Goal: Navigation & Orientation: Understand site structure

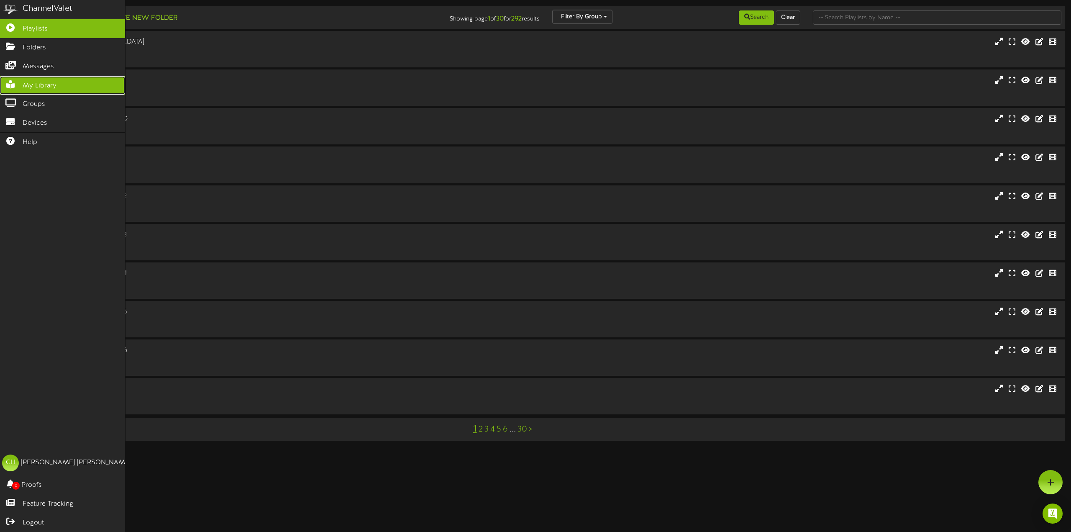
click at [37, 85] on span "My Library" at bounding box center [40, 86] width 34 height 10
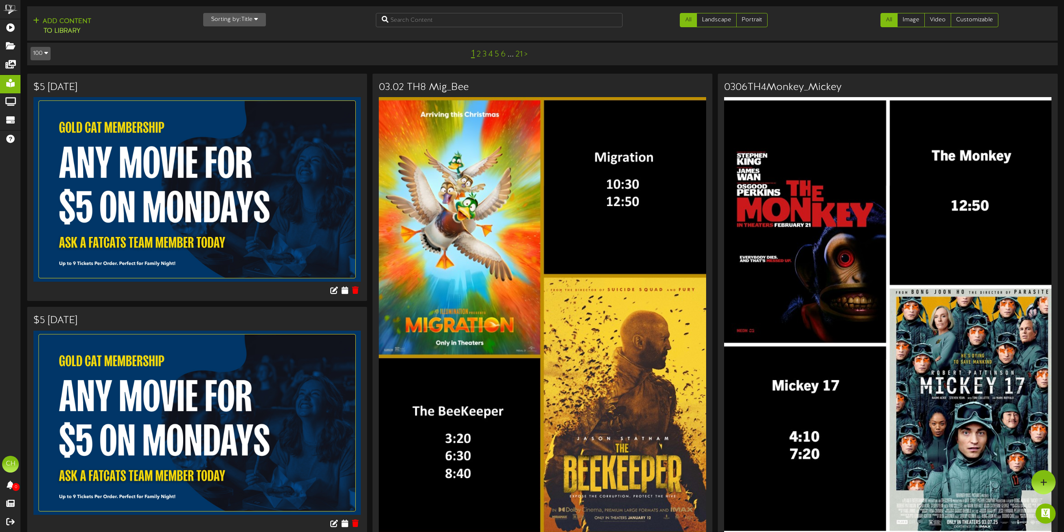
click at [518, 53] on link "21" at bounding box center [519, 54] width 7 height 9
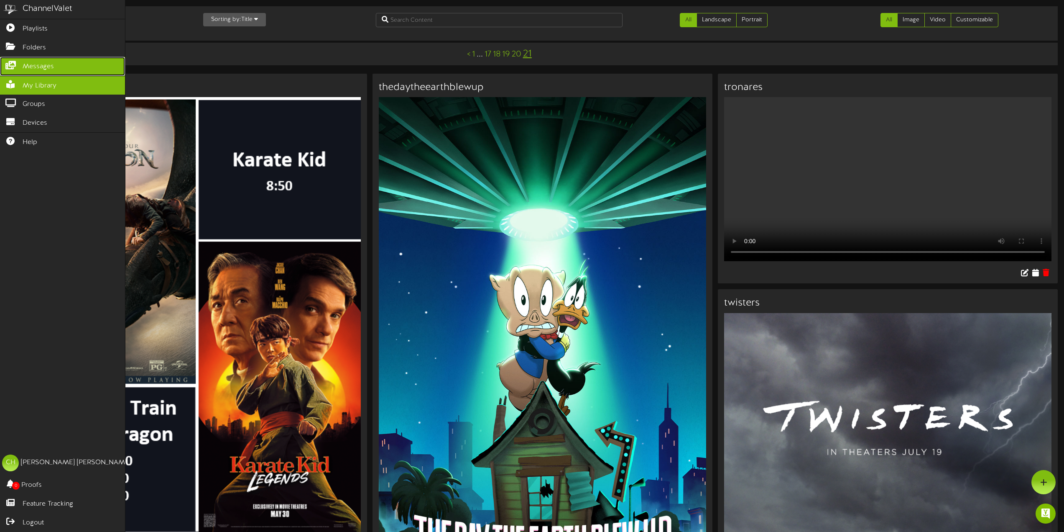
click at [32, 64] on span "Messages" at bounding box center [38, 67] width 31 height 10
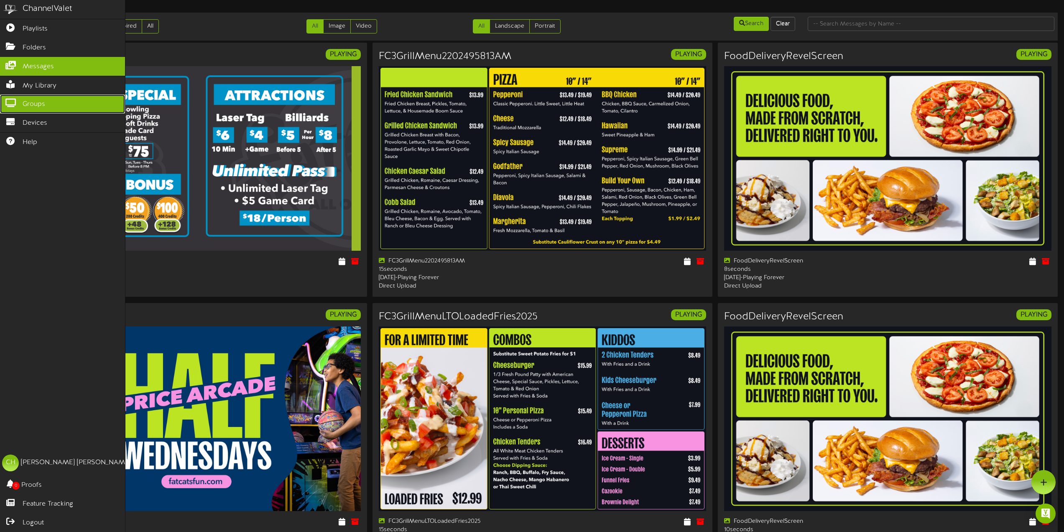
click at [35, 105] on span "Groups" at bounding box center [34, 105] width 23 height 10
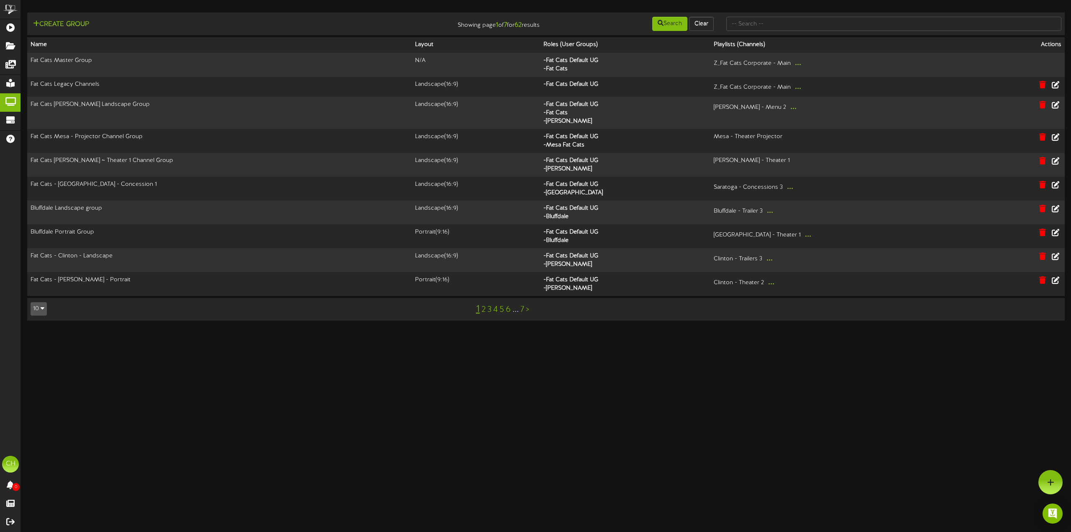
click at [479, 329] on html "ChannelValet Playlists Folders Messages My Library Groups Devices Help CH [PERS…" at bounding box center [535, 164] width 1071 height 329
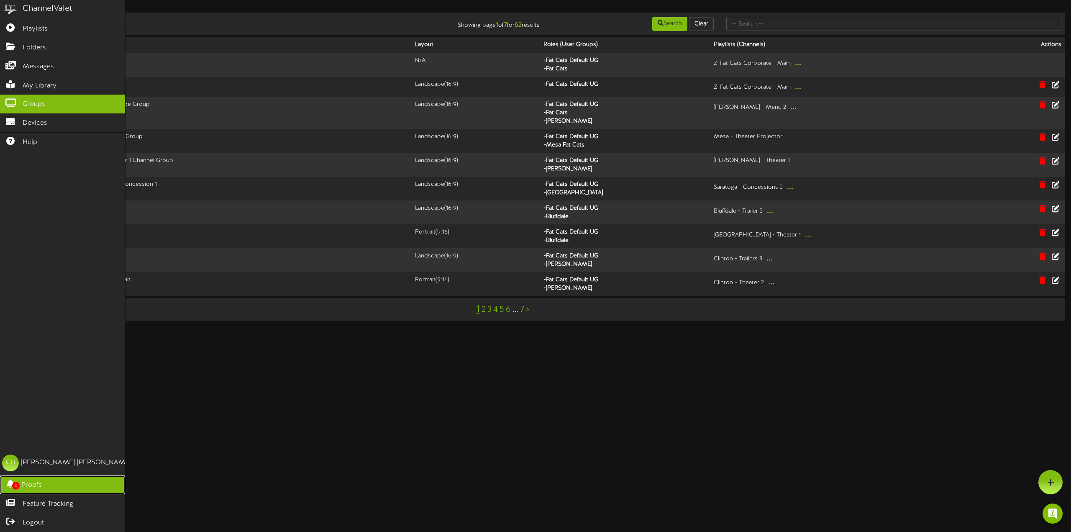
click at [43, 481] on link "0 Proofs" at bounding box center [62, 484] width 125 height 19
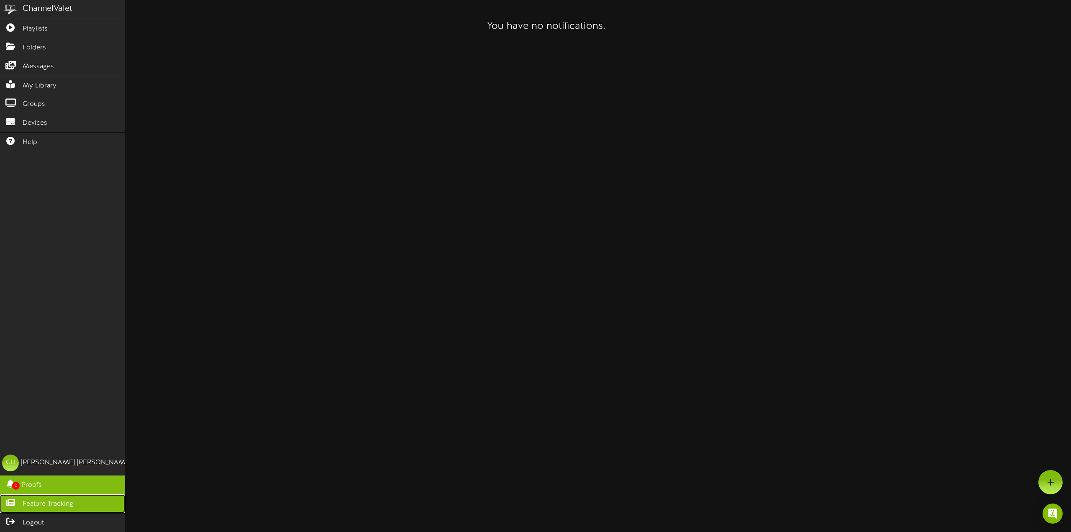
click at [37, 501] on span "Feature Tracking" at bounding box center [48, 504] width 51 height 10
